Goal: Task Accomplishment & Management: Manage account settings

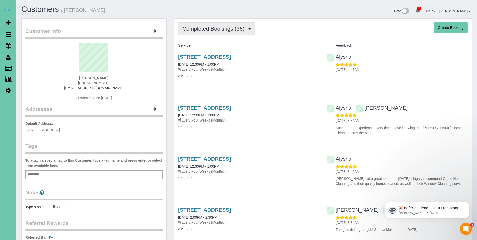
click at [208, 31] on span "Completed Bookings (36)" at bounding box center [214, 29] width 65 height 6
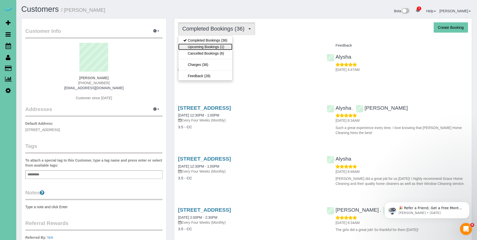
click at [205, 46] on link "Upcoming Bookings (1)" at bounding box center [205, 47] width 54 height 7
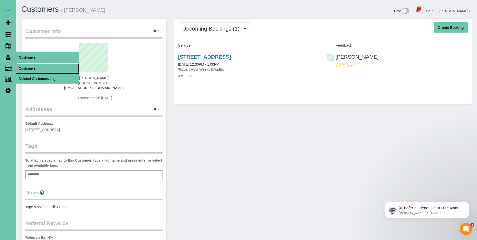
click at [30, 68] on link "Customers" at bounding box center [47, 68] width 63 height 10
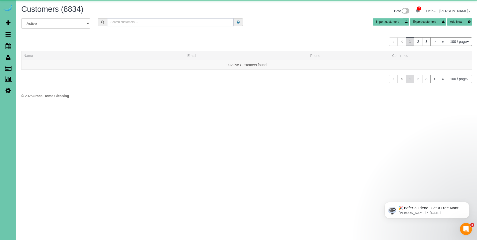
click at [130, 21] on input "text" at bounding box center [170, 22] width 126 height 8
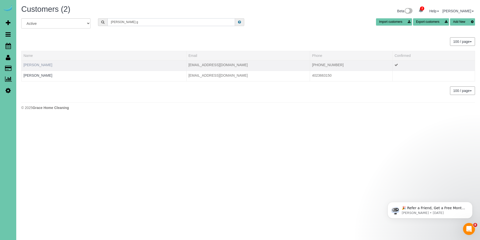
type input "kelli g"
click at [41, 63] on link "[PERSON_NAME]" at bounding box center [38, 65] width 29 height 4
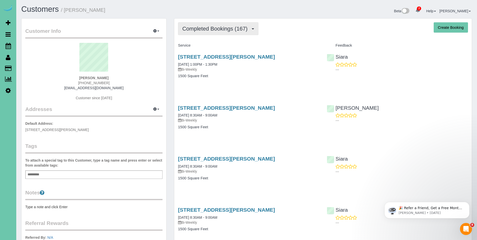
click at [214, 31] on span "Completed Bookings (167)" at bounding box center [216, 29] width 68 height 6
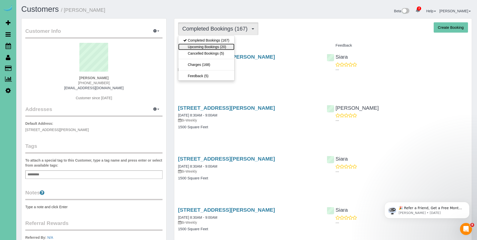
click at [213, 47] on link "Upcoming Bookings (20)" at bounding box center [206, 47] width 56 height 7
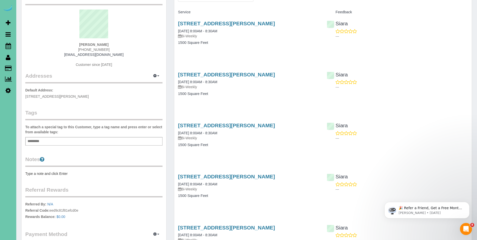
scroll to position [87, 0]
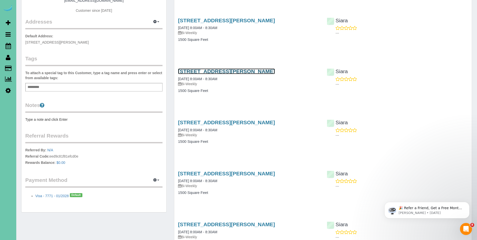
click at [218, 71] on link "[STREET_ADDRESS][PERSON_NAME]" at bounding box center [226, 71] width 97 height 6
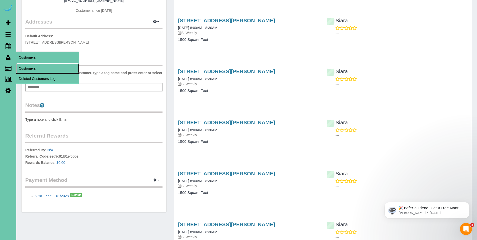
click at [28, 67] on link "Customers" at bounding box center [47, 68] width 63 height 10
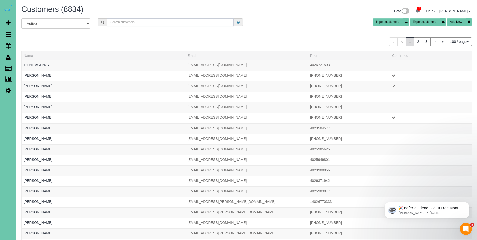
click at [159, 23] on input "text" at bounding box center [170, 22] width 126 height 8
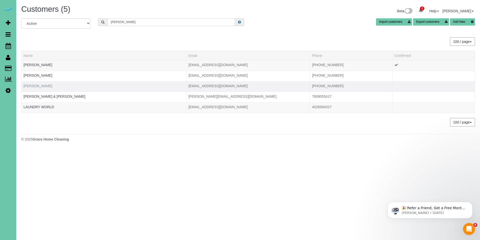
type input "harper"
click at [38, 87] on link "Deborah Harper" at bounding box center [38, 86] width 29 height 4
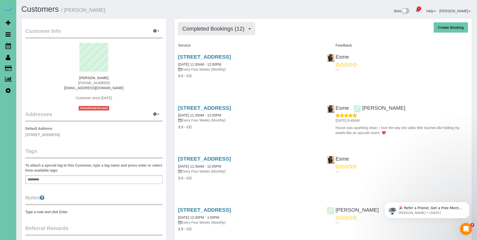
click at [217, 30] on span "Completed Bookings (12)" at bounding box center [214, 29] width 65 height 6
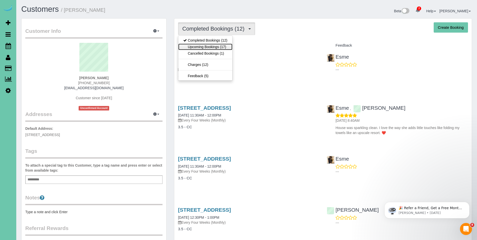
click at [209, 49] on link "Upcoming Bookings (17)" at bounding box center [205, 47] width 54 height 7
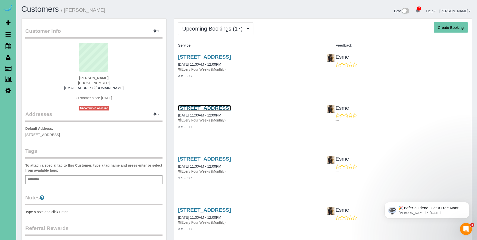
click at [219, 107] on link "12106 S 208th Street, Gretna, NE 68028" at bounding box center [204, 108] width 53 height 6
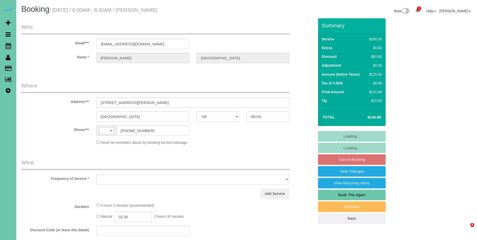
select select "NE"
select select "string:[GEOGRAPHIC_DATA]"
select select "string:fspay-b89174a8-f582-4005-85fb-79b088e8cec9"
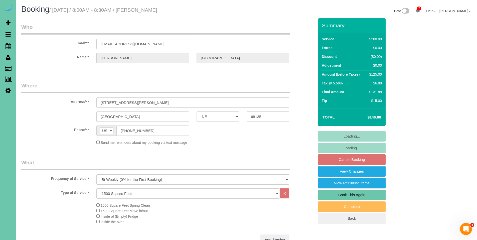
select select "object:853"
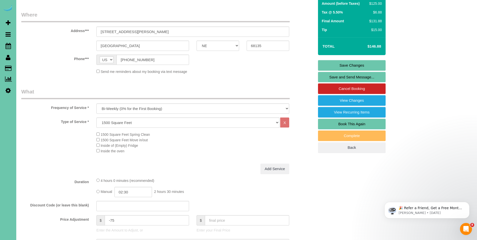
scroll to position [74, 0]
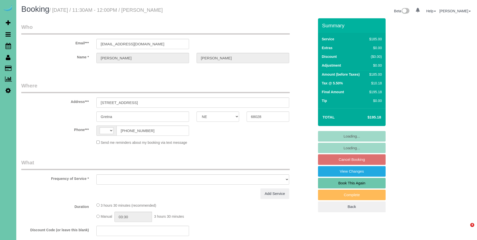
select select "NE"
select select "string:[GEOGRAPHIC_DATA]"
select select "object:654"
select select "string:fspay-4796c0cf-f7fc-4949-b02b-81f4991a4430"
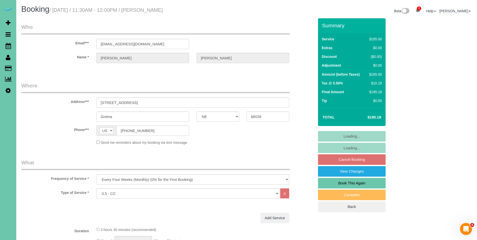
select select "number:35"
select select "number:41"
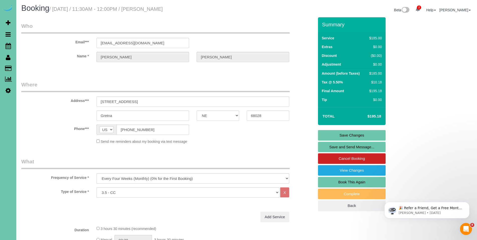
scroll to position [9, 0]
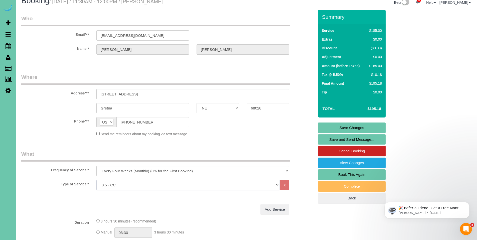
click at [194, 184] on select "Hourly 2.5 Hour Custom Clean 3.5 Hour Custom Clean commercial 1000 Square Feet …" at bounding box center [187, 185] width 183 height 10
select select "160"
click at [96, 180] on select "Hourly 2.5 Hour Custom Clean 3.5 Hour Custom Clean commercial 1000 Square Feet …" at bounding box center [187, 185] width 183 height 10
click at [358, 128] on link "Save Changes" at bounding box center [352, 127] width 68 height 11
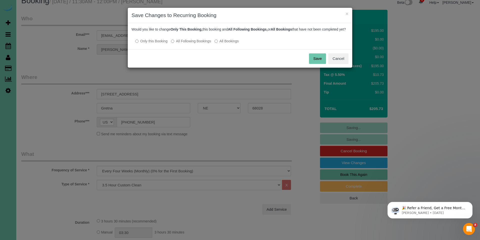
click at [185, 44] on label "All Following Bookings" at bounding box center [191, 41] width 40 height 5
click at [321, 64] on button "Save" at bounding box center [317, 58] width 17 height 11
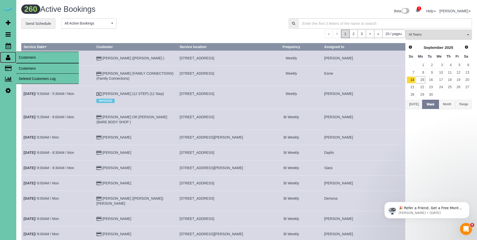
click at [9, 60] on link "Customers" at bounding box center [8, 58] width 16 height 12
click at [30, 69] on link "Customers" at bounding box center [47, 68] width 63 height 10
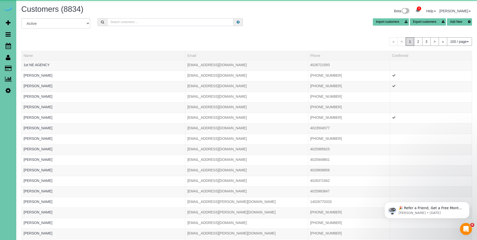
click at [164, 21] on input "text" at bounding box center [170, 22] width 126 height 8
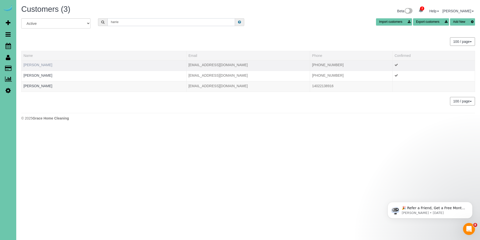
type input "harrie"
click at [41, 64] on link "Brooke Harrie" at bounding box center [38, 65] width 29 height 4
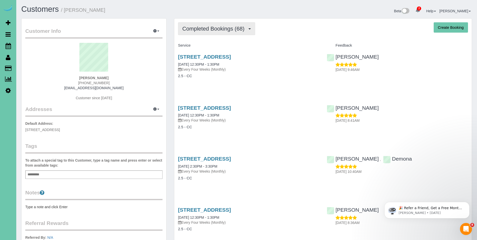
click at [208, 32] on button "Completed Bookings (68)" at bounding box center [216, 28] width 77 height 13
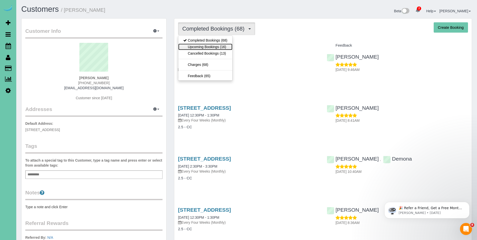
click at [205, 47] on link "Upcoming Bookings (16)" at bounding box center [205, 47] width 54 height 7
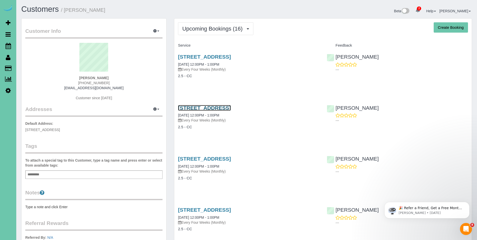
click at [213, 109] on link "1407 N 183rd Street, Elkhorn, NE 68022" at bounding box center [204, 108] width 53 height 6
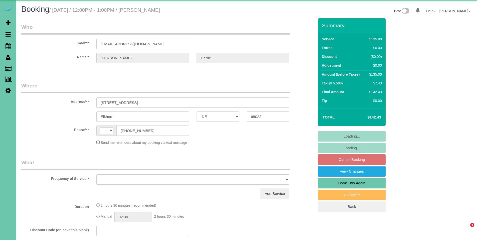
select select "NE"
select select "string:[GEOGRAPHIC_DATA]"
select select "object:654"
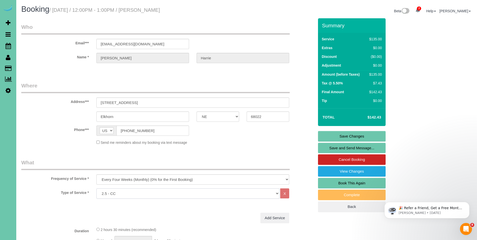
click at [163, 193] on select "Hourly 2.5 Hour Custom Clean 3.5 Hour Custom Clean commercial 1000 Square Feet …" at bounding box center [187, 193] width 183 height 10
select select "159"
click at [96, 188] on select "Hourly 2.5 Hour Custom Clean 3.5 Hour Custom Clean commercial 1000 Square Feet …" at bounding box center [187, 193] width 183 height 10
click at [352, 136] on link "Save Changes" at bounding box center [352, 136] width 68 height 11
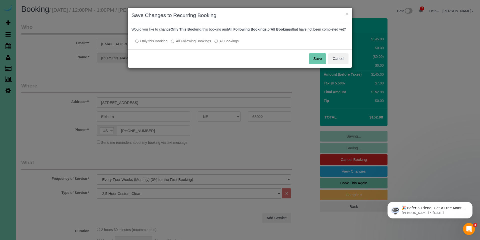
click at [189, 44] on label "All Following Bookings" at bounding box center [191, 41] width 40 height 5
click at [322, 61] on button "Save" at bounding box center [317, 58] width 17 height 11
